Goal: Transaction & Acquisition: Book appointment/travel/reservation

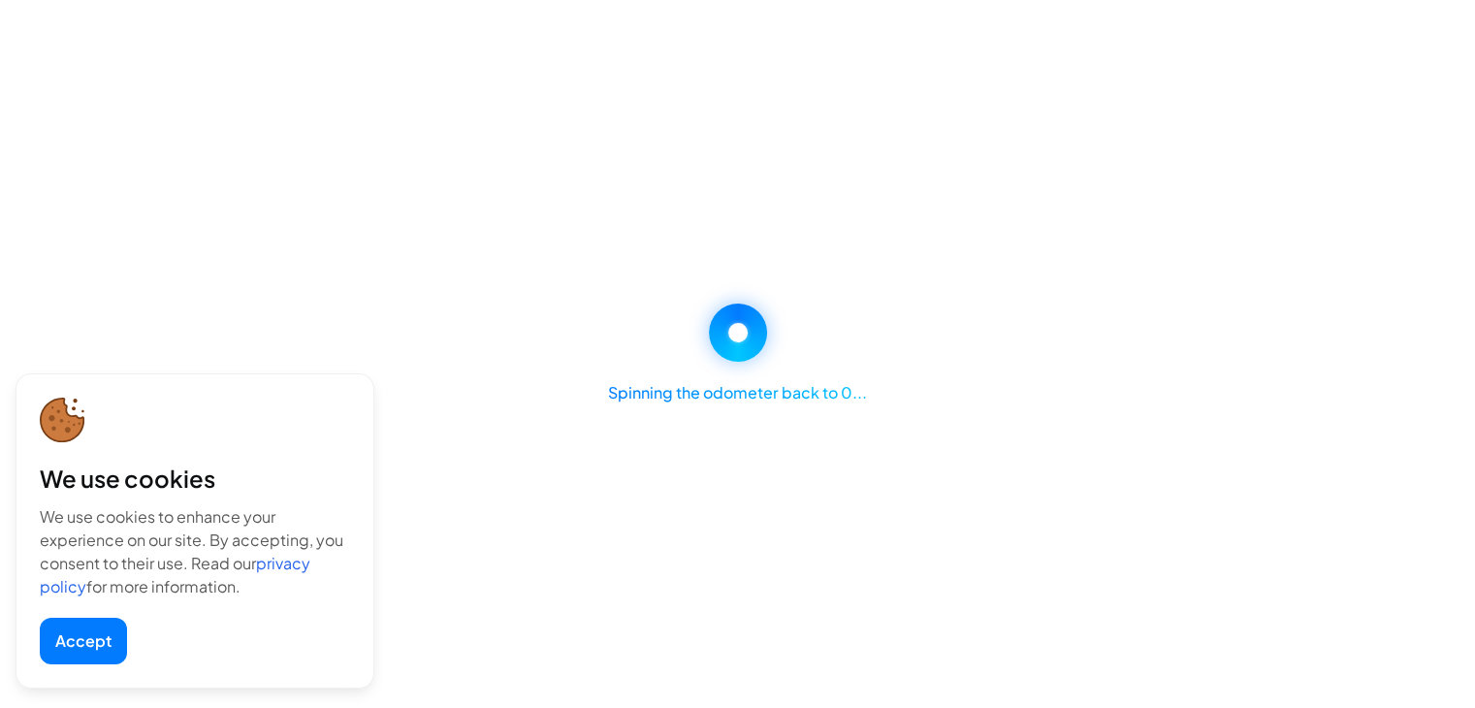
select select "********"
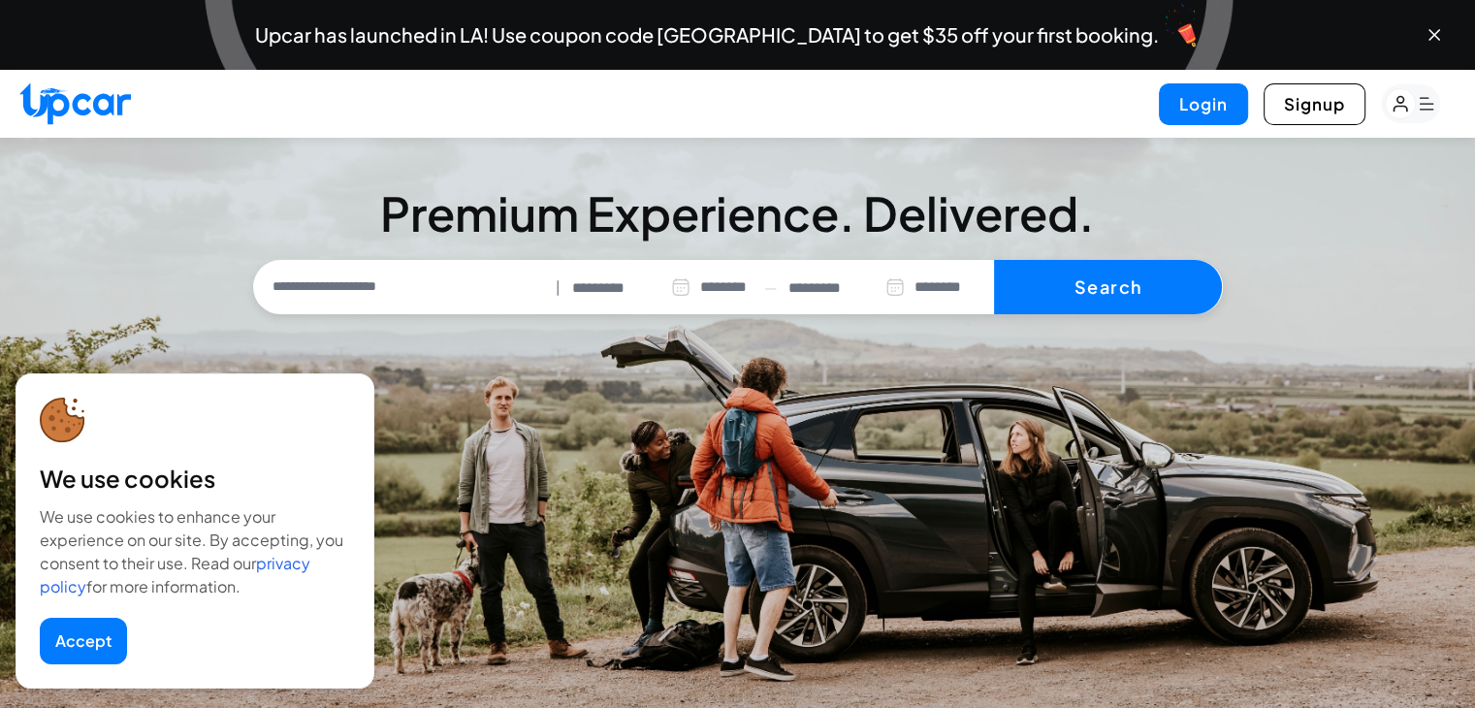
click at [85, 642] on button "Accept" at bounding box center [83, 641] width 87 height 47
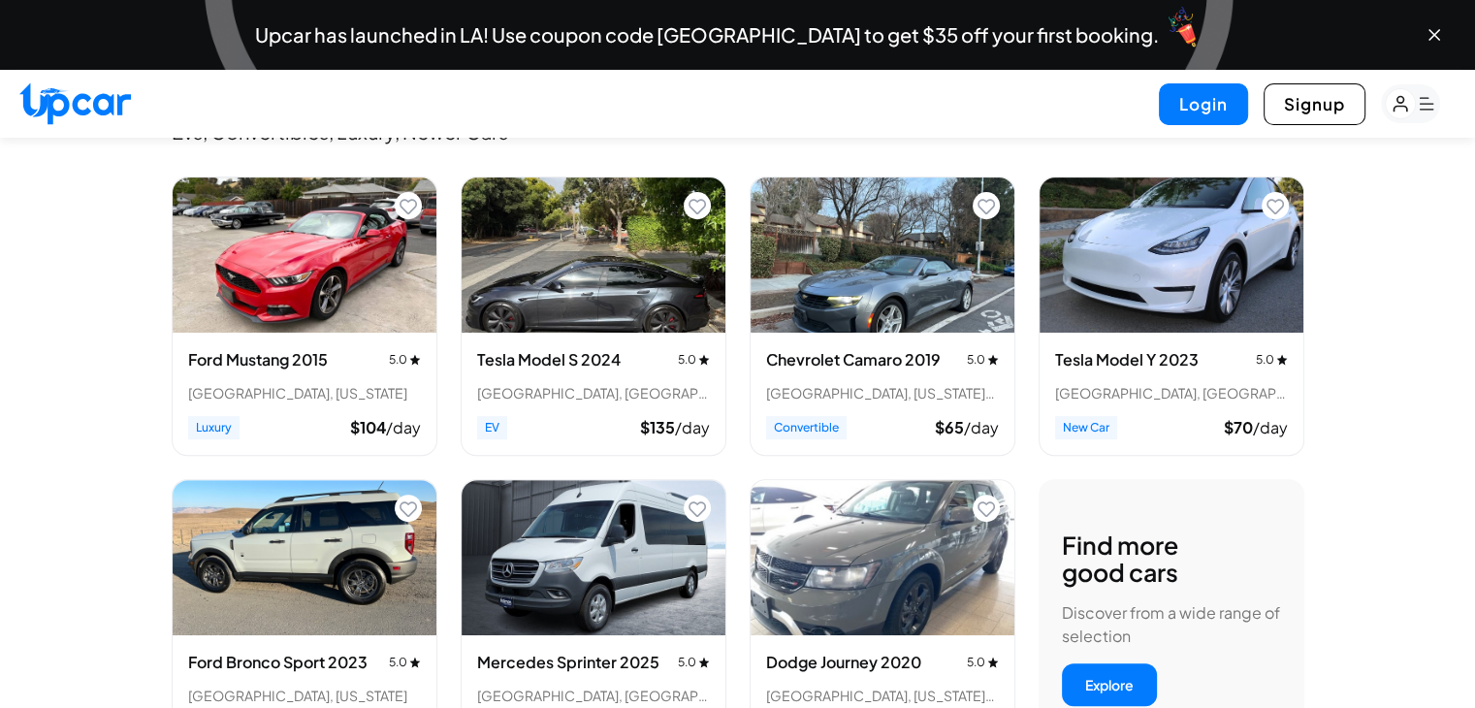
scroll to position [724, 0]
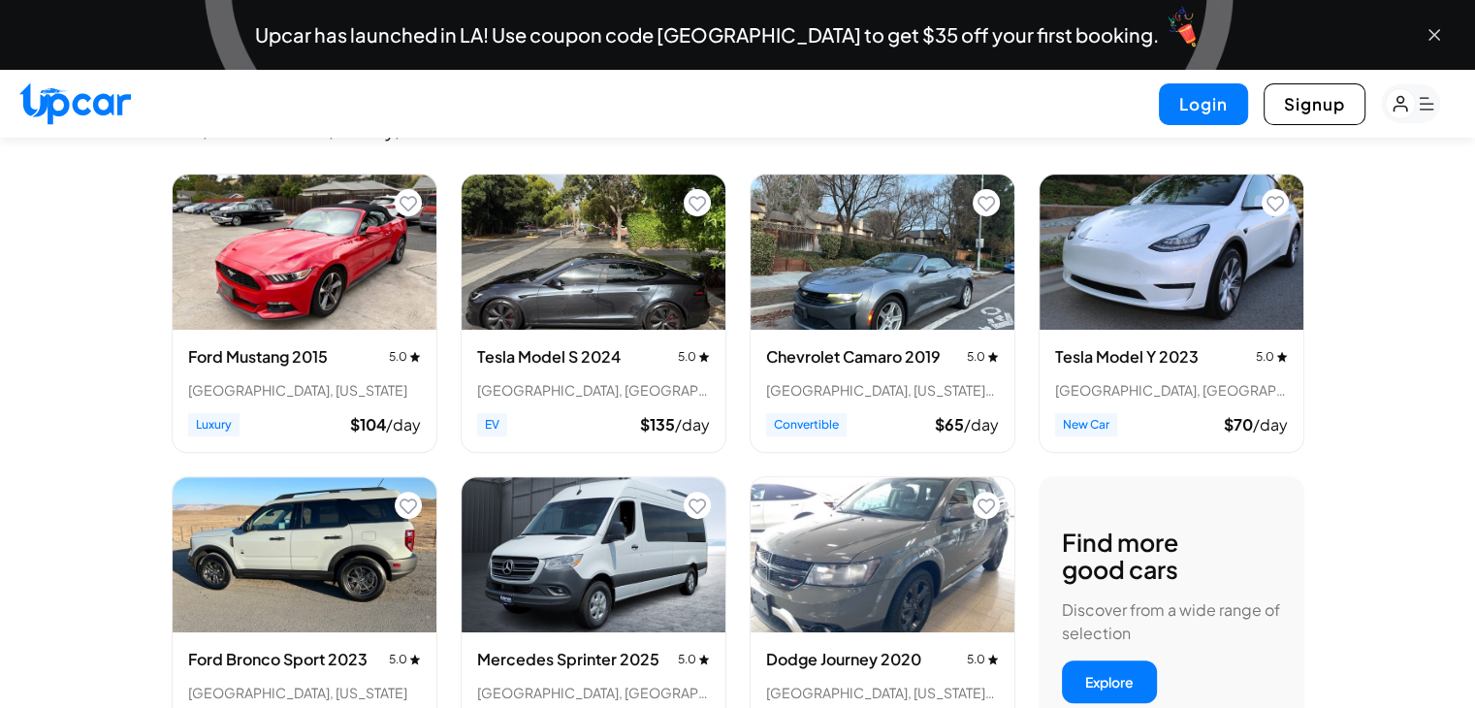
click at [1427, 35] on icon "Close banner" at bounding box center [1433, 34] width 19 height 19
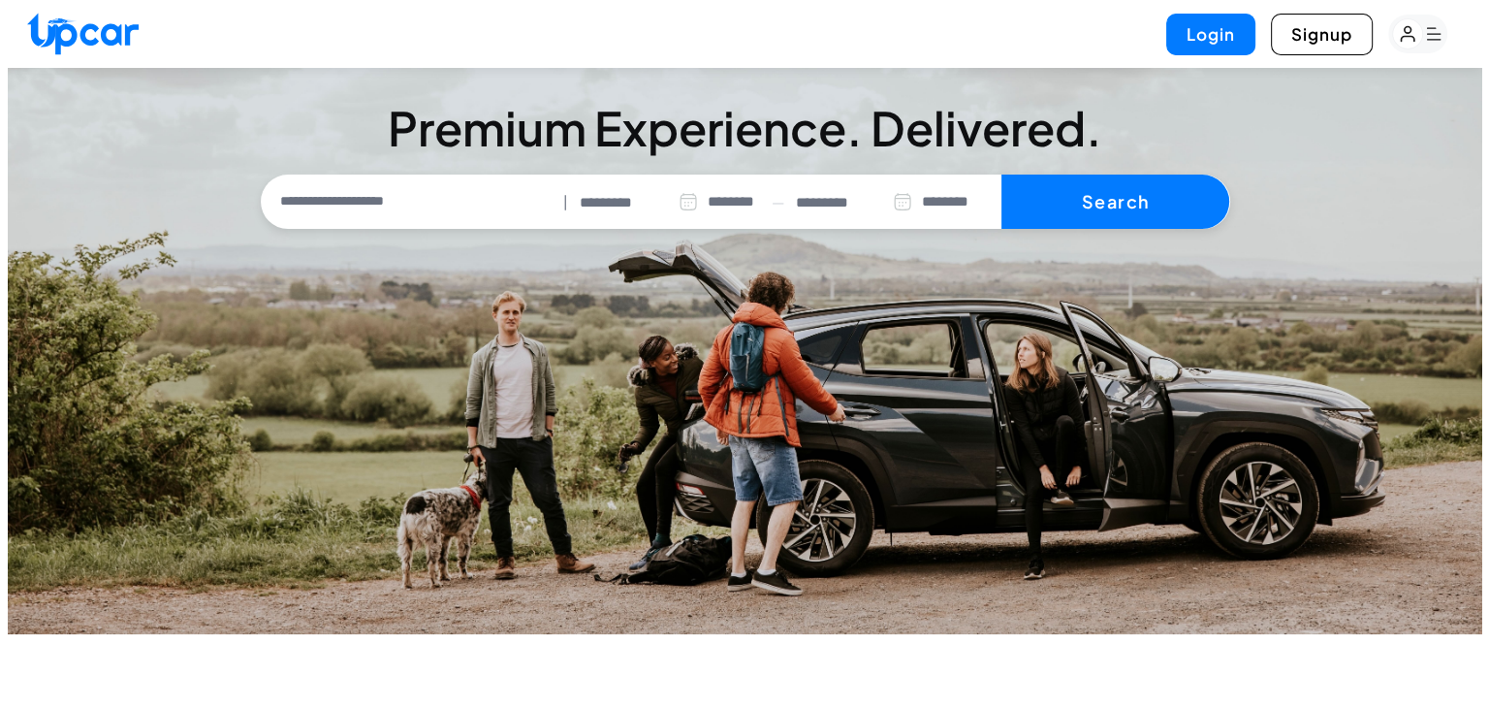
scroll to position [0, 0]
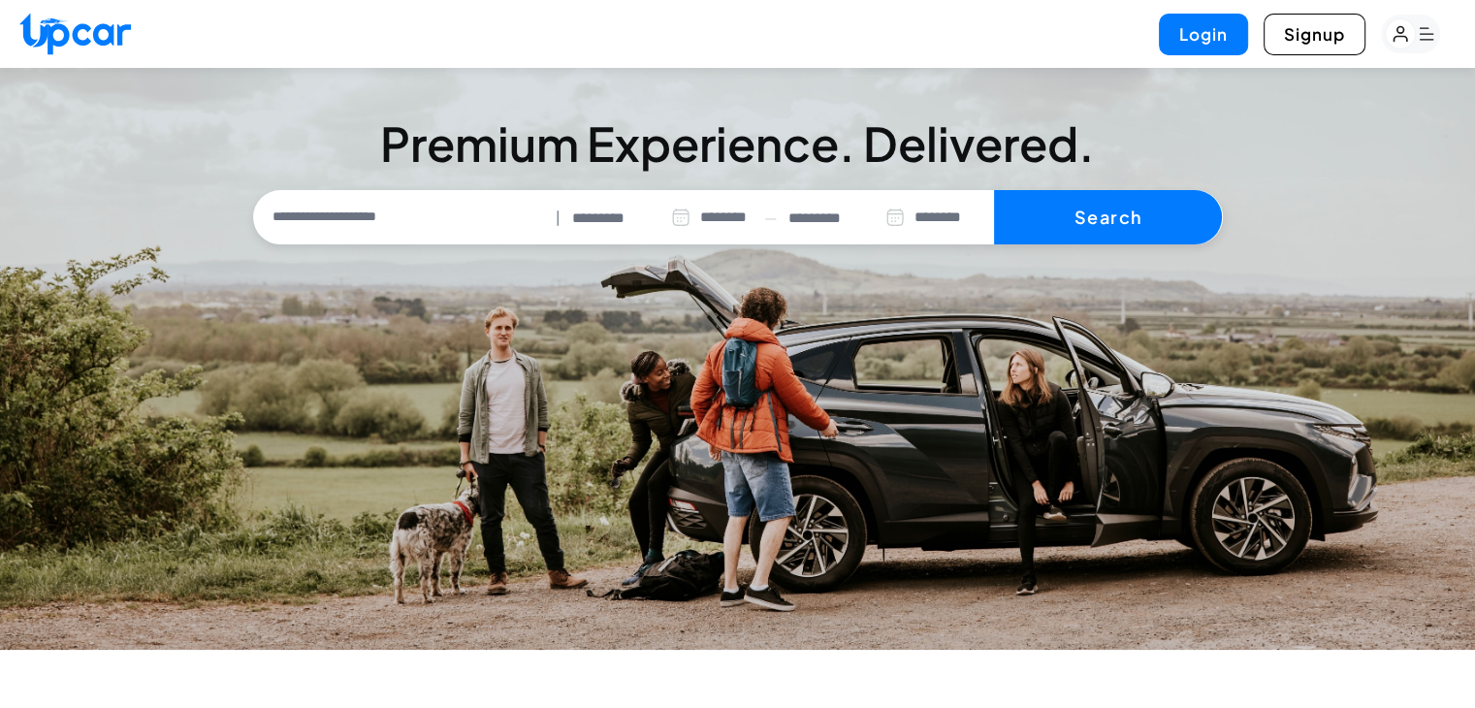
click at [408, 217] on input "text" at bounding box center [403, 217] width 291 height 41
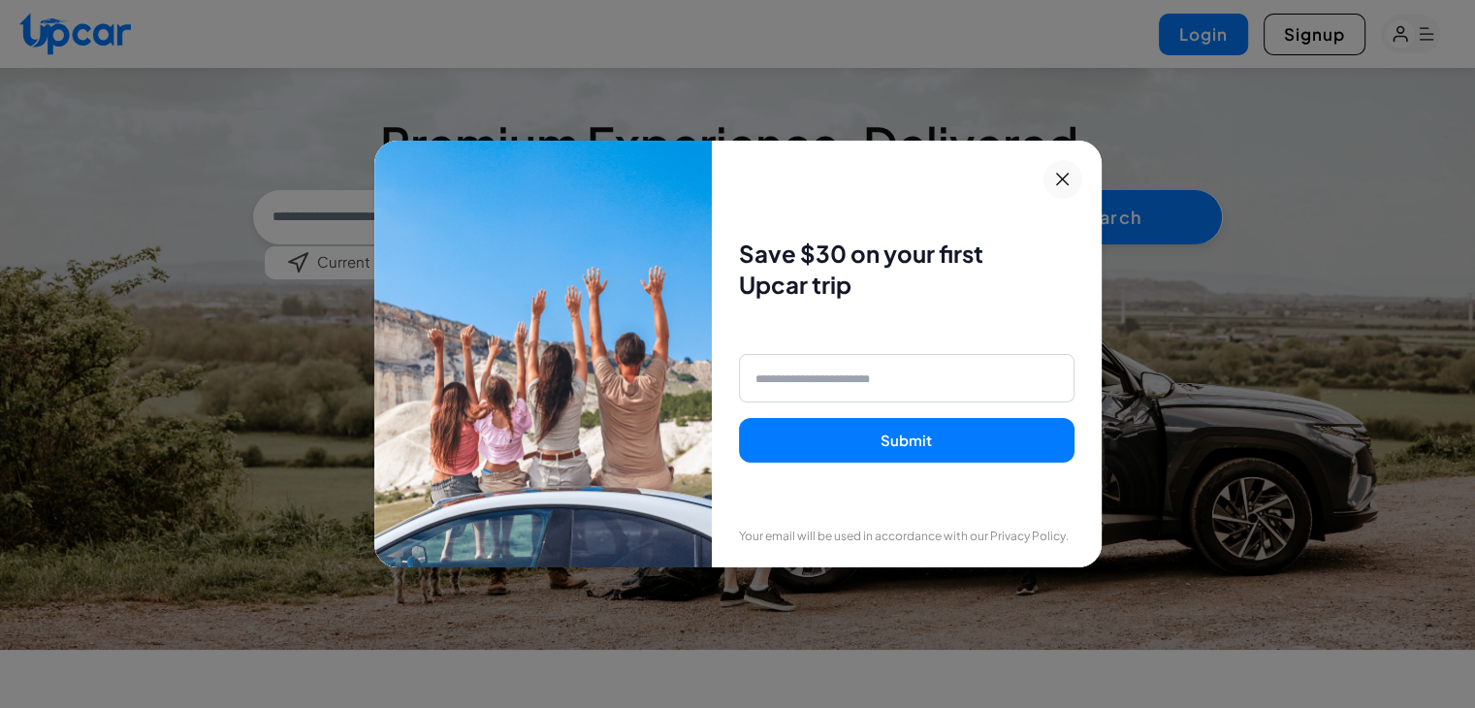
click at [1038, 167] on div "Save $30 on your first Upcar trip Submit Your email will be used in accordance …" at bounding box center [906, 354] width 389 height 427
click at [1068, 175] on icon at bounding box center [1062, 179] width 24 height 23
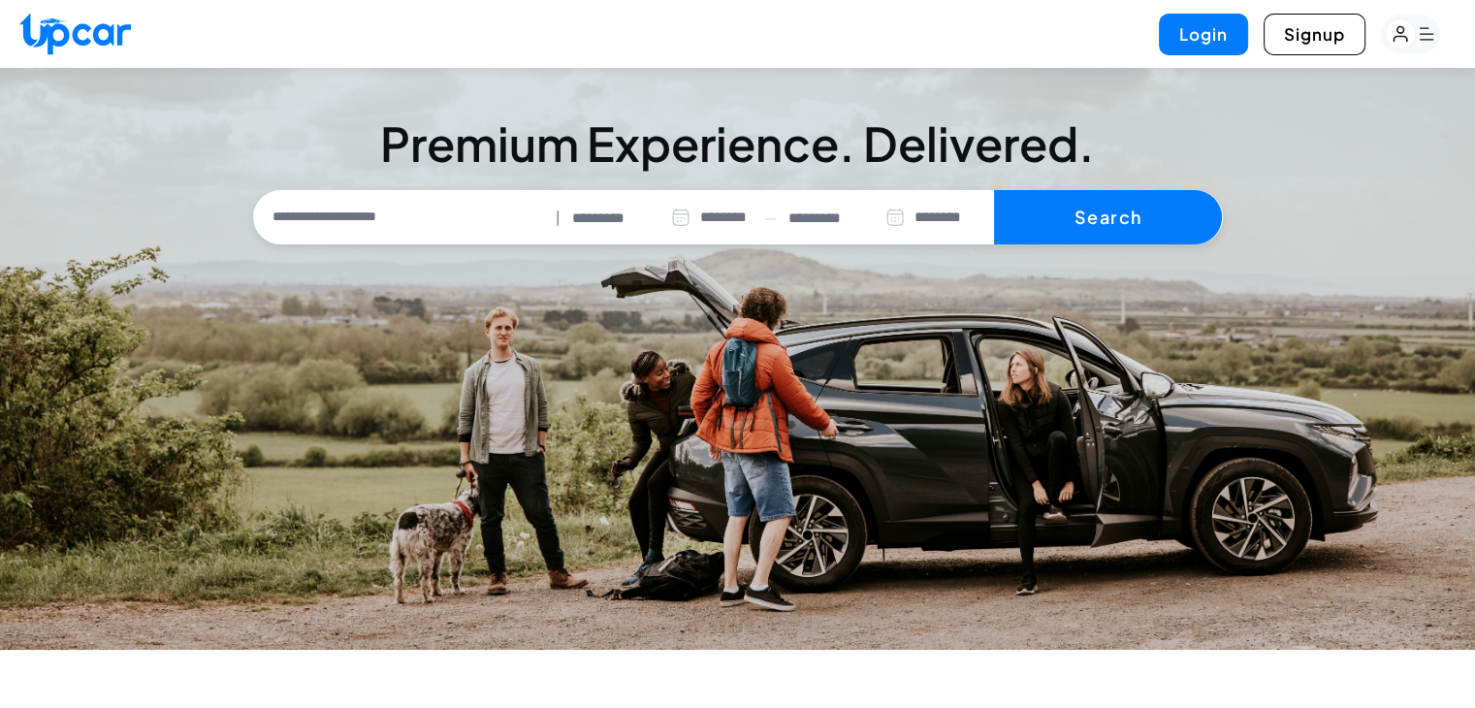
drag, startPoint x: 431, startPoint y: 224, endPoint x: 368, endPoint y: 214, distance: 63.8
click at [368, 214] on input "text" at bounding box center [403, 217] width 291 height 41
click at [366, 255] on li "Current Location" at bounding box center [360, 262] width 149 height 23
type input "**********"
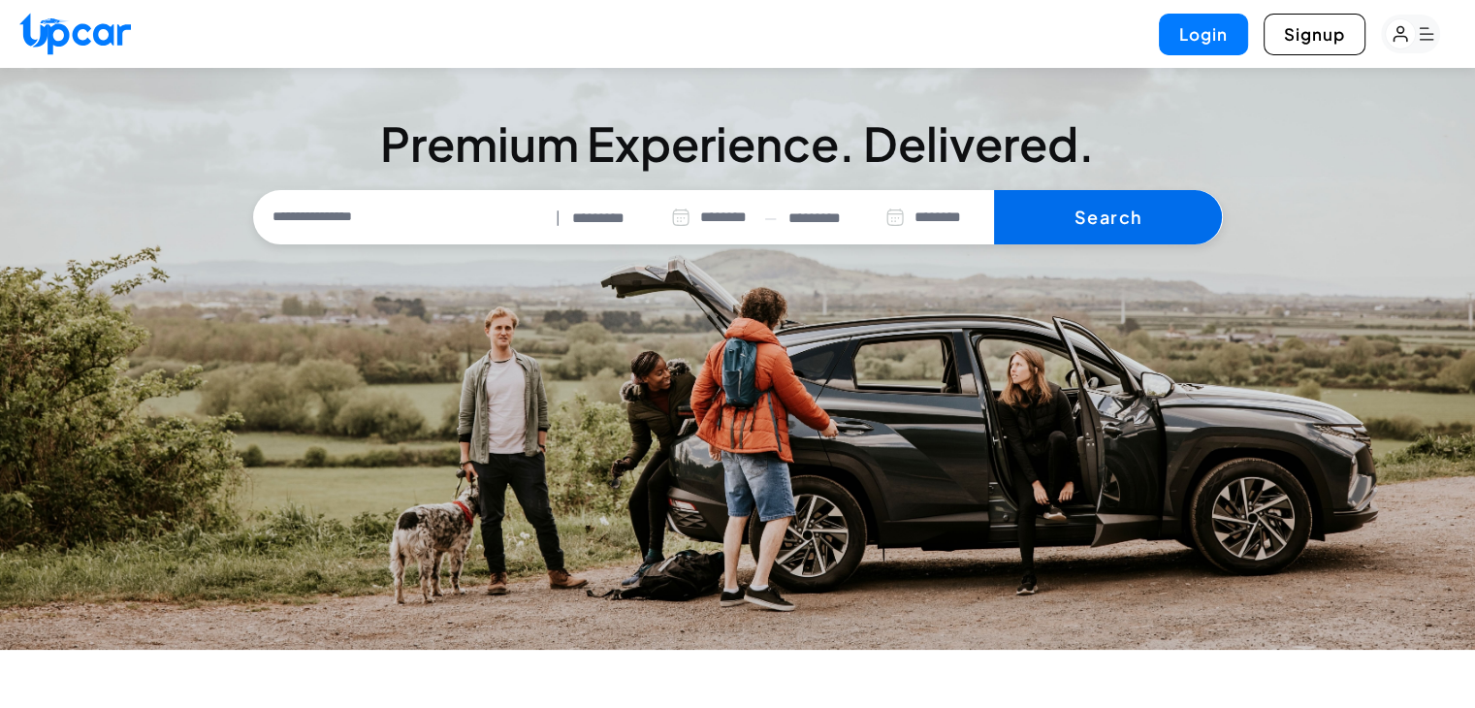
click at [1085, 216] on button "Search" at bounding box center [1108, 217] width 228 height 54
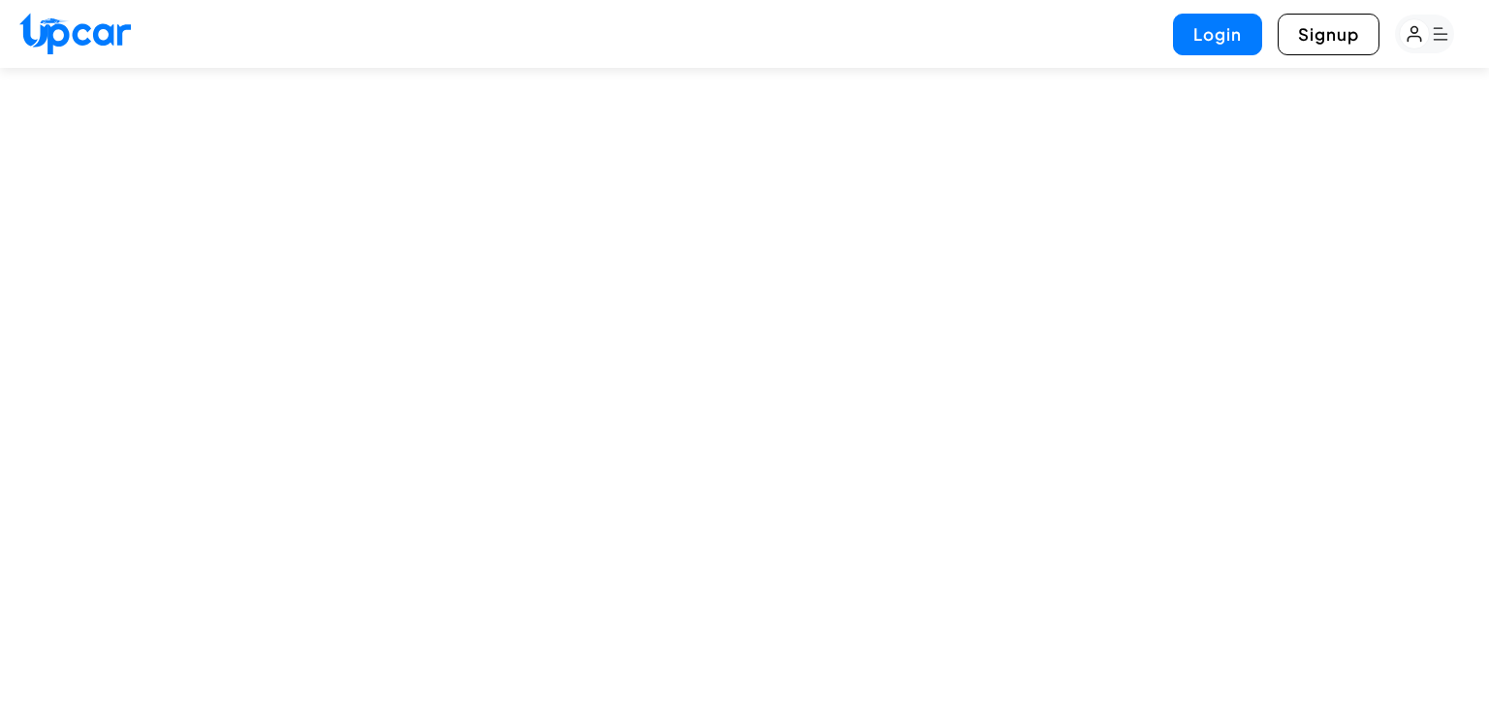
select select "********"
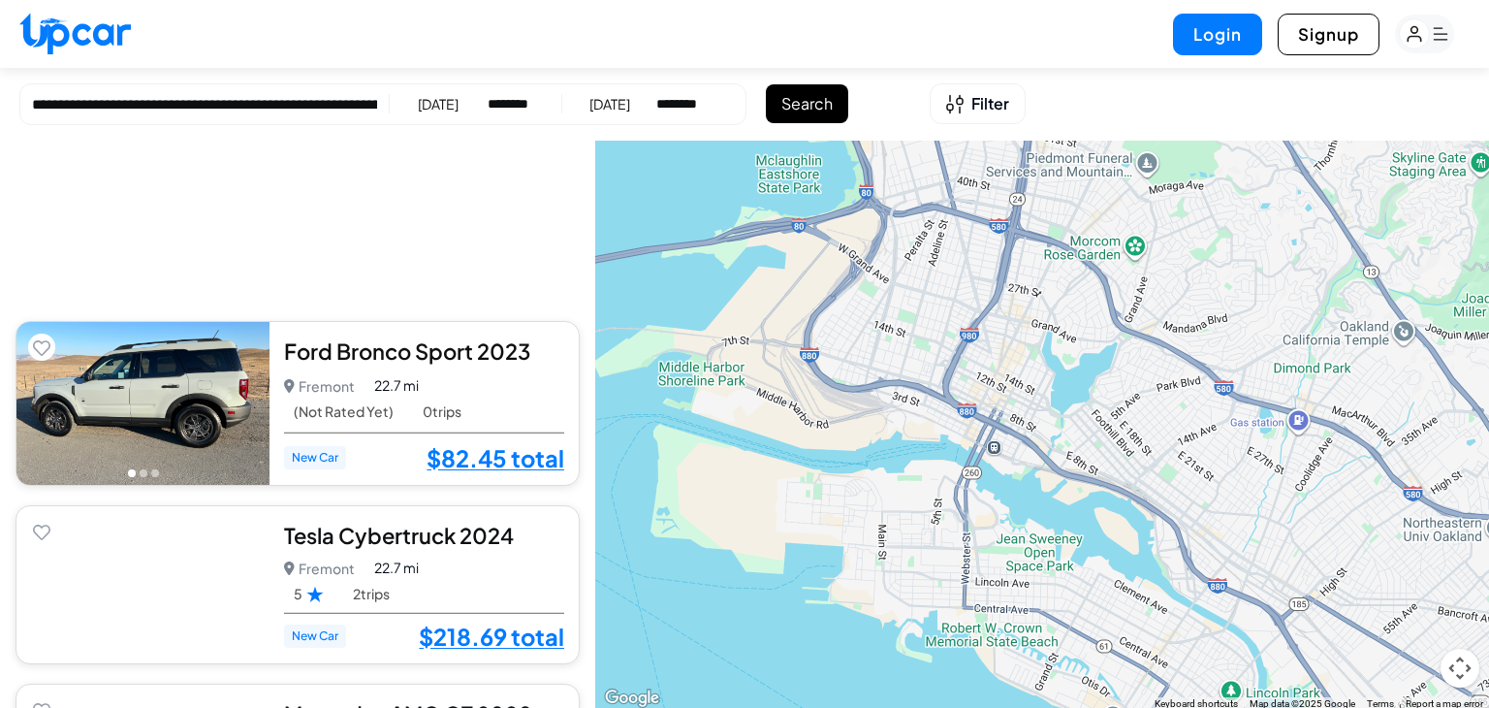
scroll to position [5383, 0]
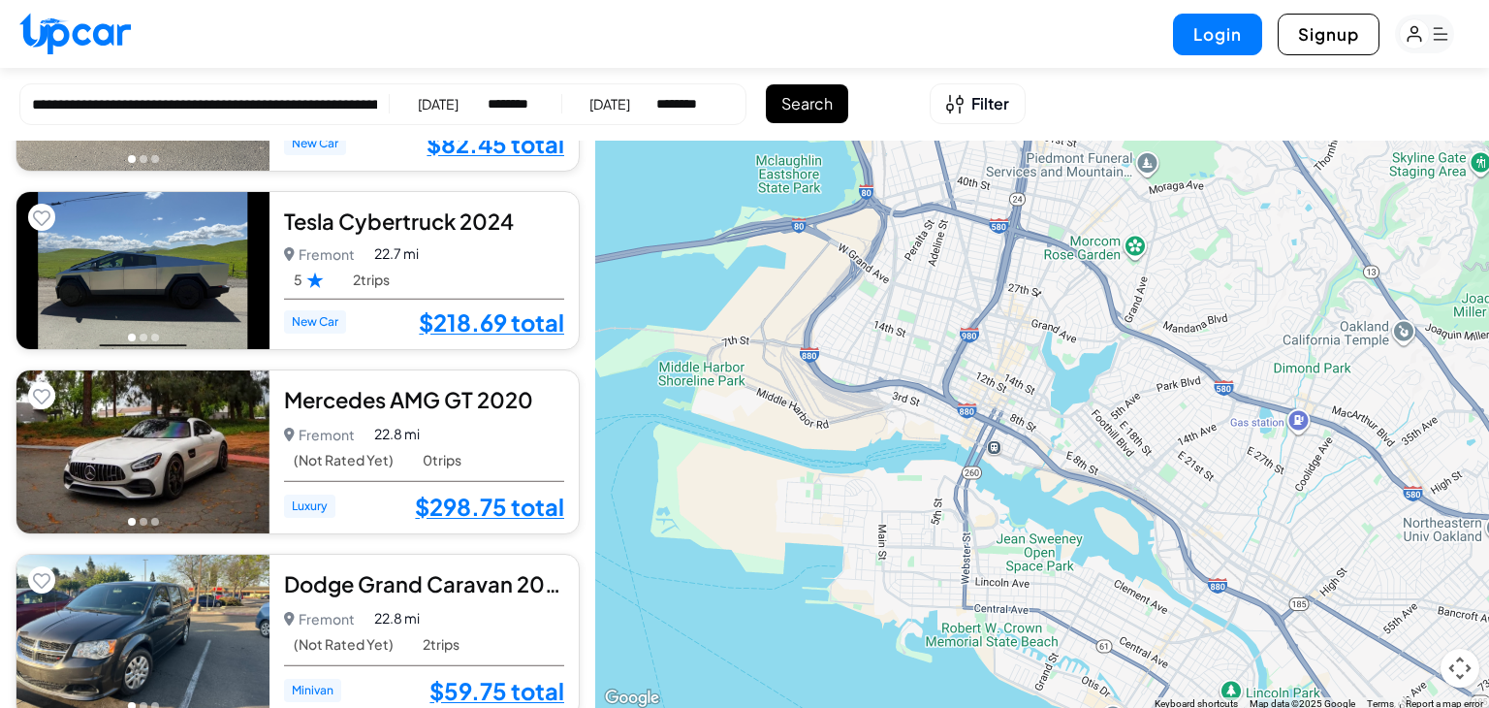
click at [502, 397] on div "Mercedes AMG GT 2020" at bounding box center [424, 399] width 280 height 29
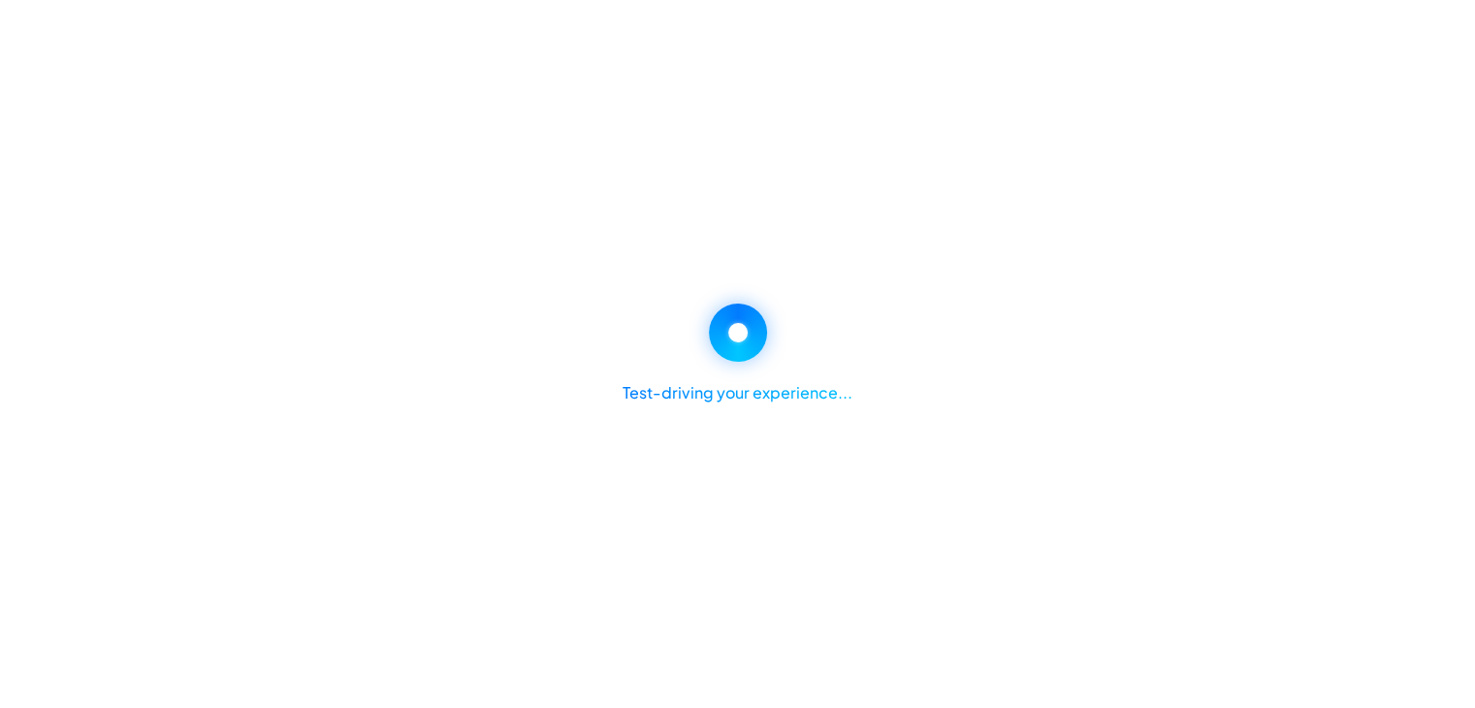
select select "********"
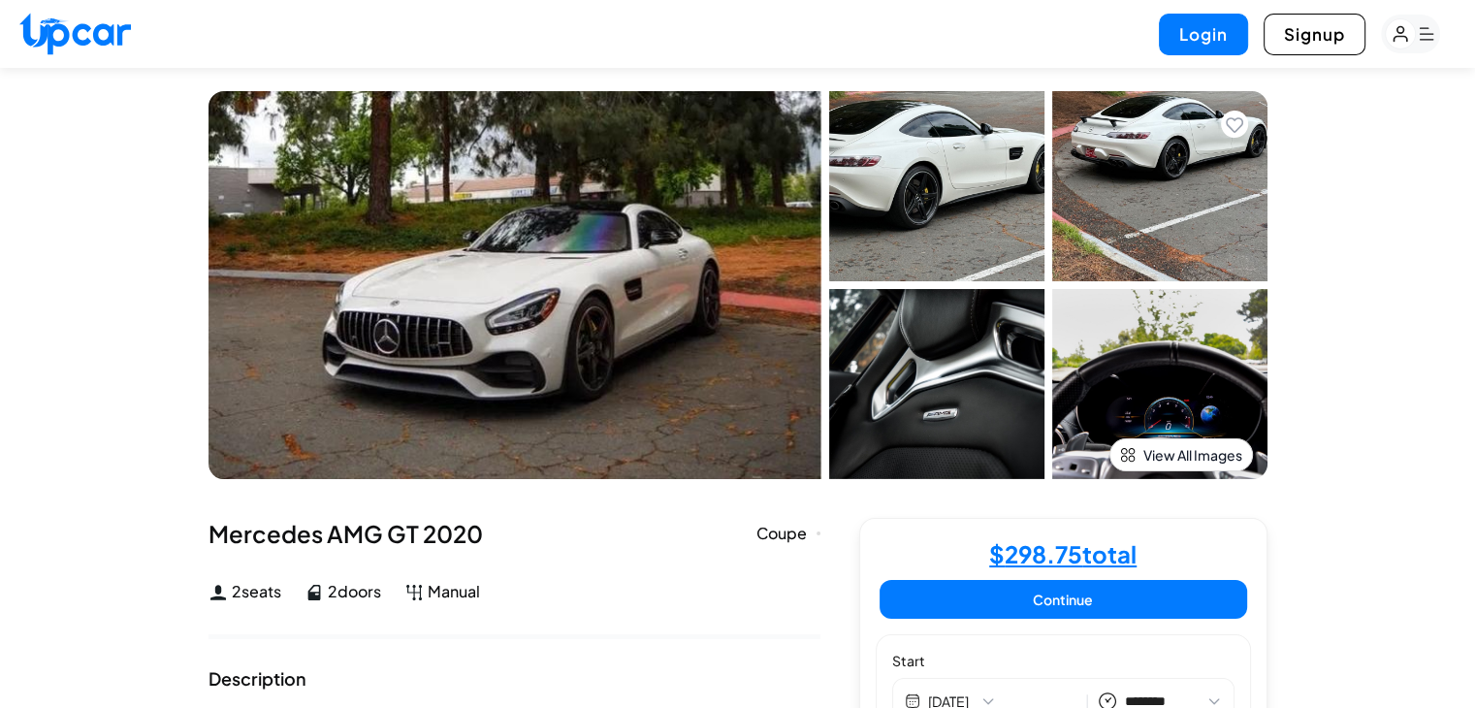
click at [607, 559] on div "Mercedes AMG GT 2020 Coupe Fremont, [GEOGRAPHIC_DATA] Coupe 2 seats 2 doors Man…" at bounding box center [514, 560] width 612 height 85
click at [615, 564] on div "Mercedes AMG GT 2020 Coupe Fremont, [GEOGRAPHIC_DATA] Coupe 2 seats 2 doors Man…" at bounding box center [514, 560] width 612 height 85
click at [615, 564] on div "Mercedes AMG GT 2020 Coupe Fremont, CA Coupe 2 seats 2 doors Manual" at bounding box center [514, 560] width 612 height 85
click at [617, 565] on div "Mercedes AMG GT 2020 Coupe Fremont, CA Coupe 2 seats 2 doors Manual" at bounding box center [514, 560] width 612 height 85
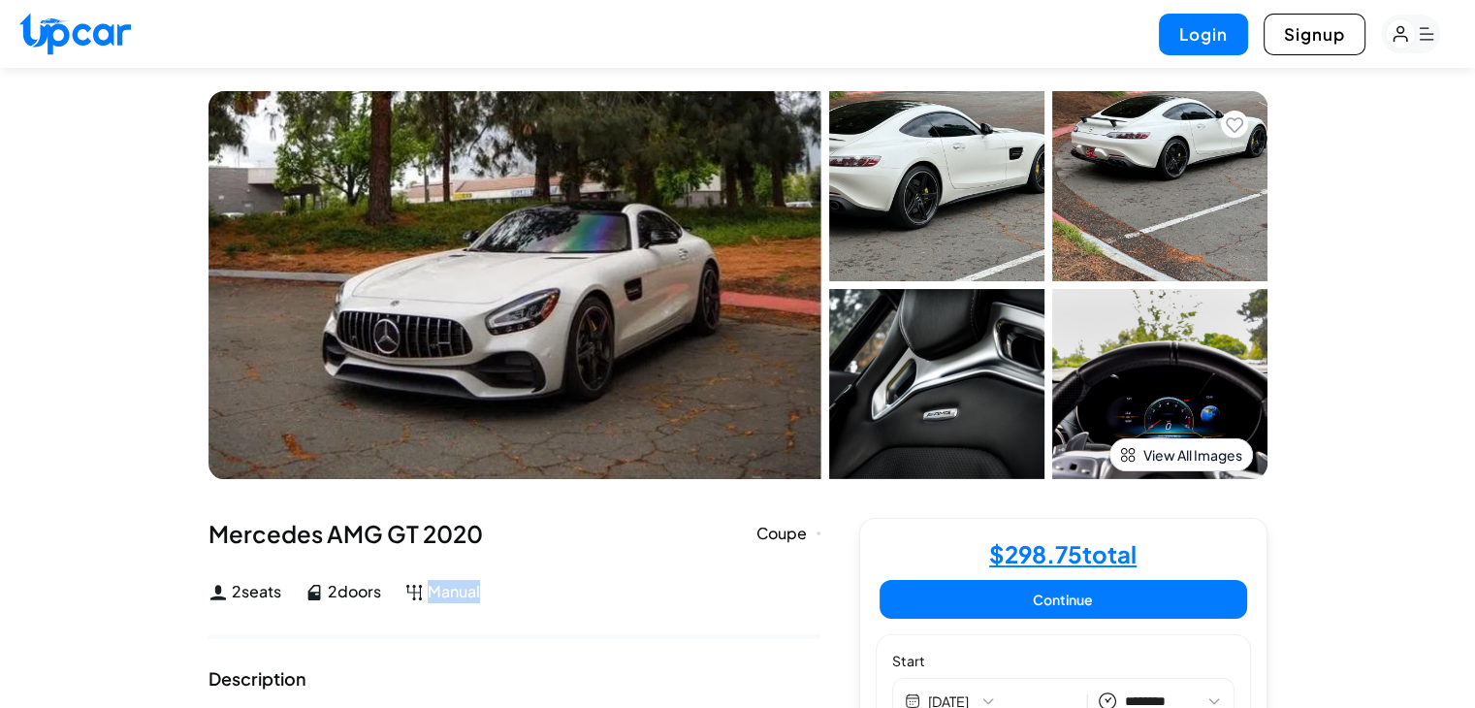
click at [617, 565] on div "Mercedes AMG GT 2020 Coupe Fremont, CA Coupe 2 seats 2 doors Manual" at bounding box center [514, 560] width 612 height 85
click at [630, 583] on div "2 seats 2 doors Manual" at bounding box center [514, 591] width 612 height 23
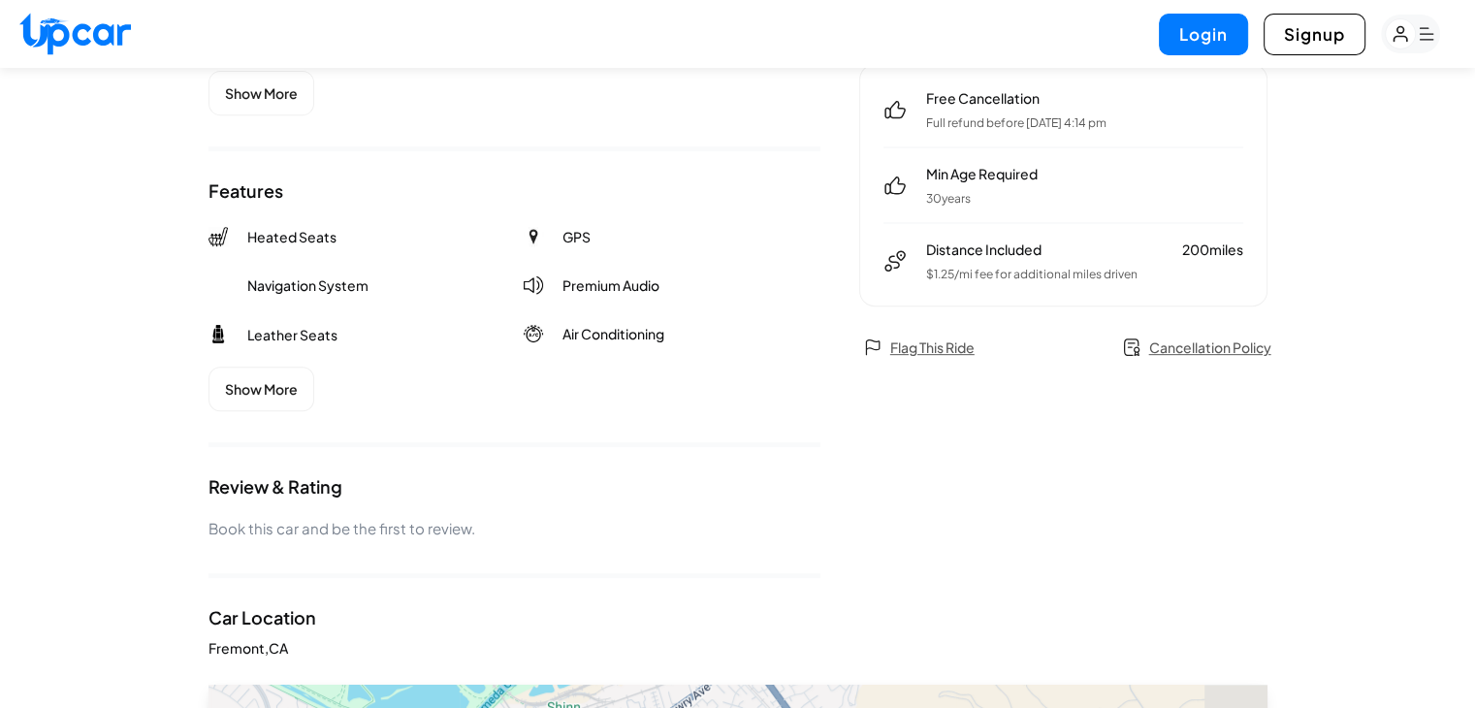
scroll to position [816, 0]
